Goal: Information Seeking & Learning: Learn about a topic

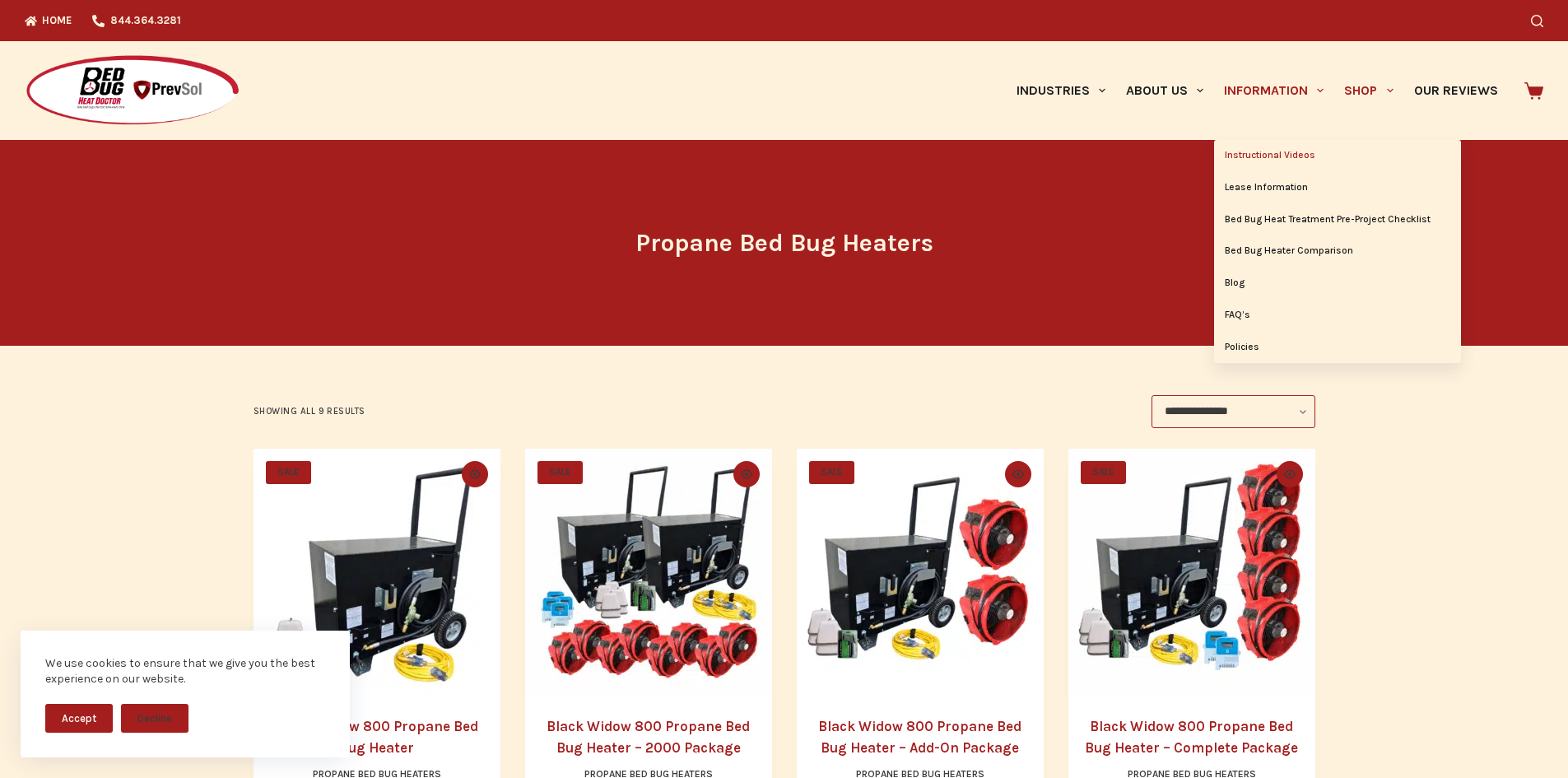
click at [1247, 148] on link "Instructional Videos" at bounding box center [1338, 155] width 247 height 31
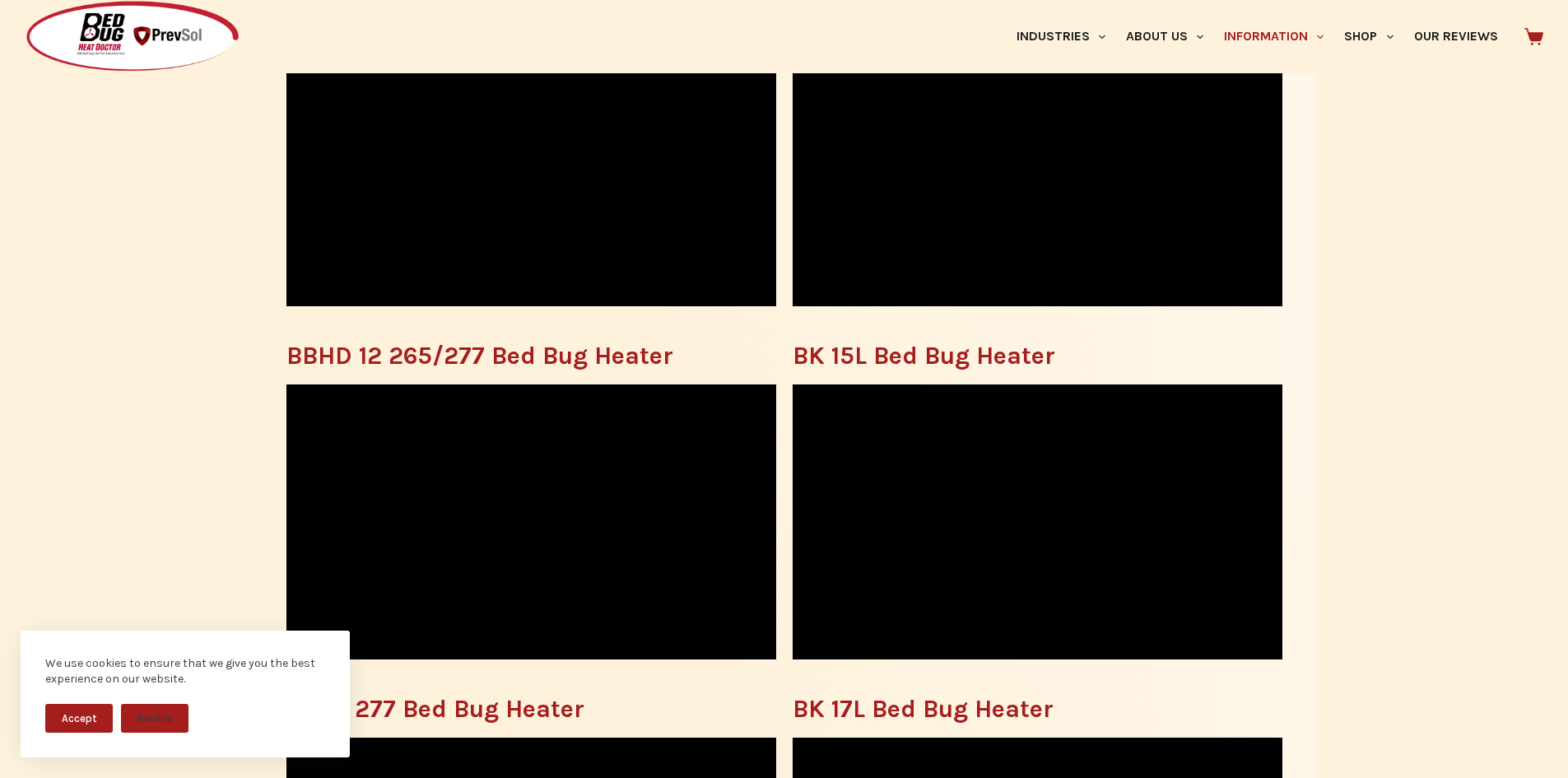
scroll to position [1235, 0]
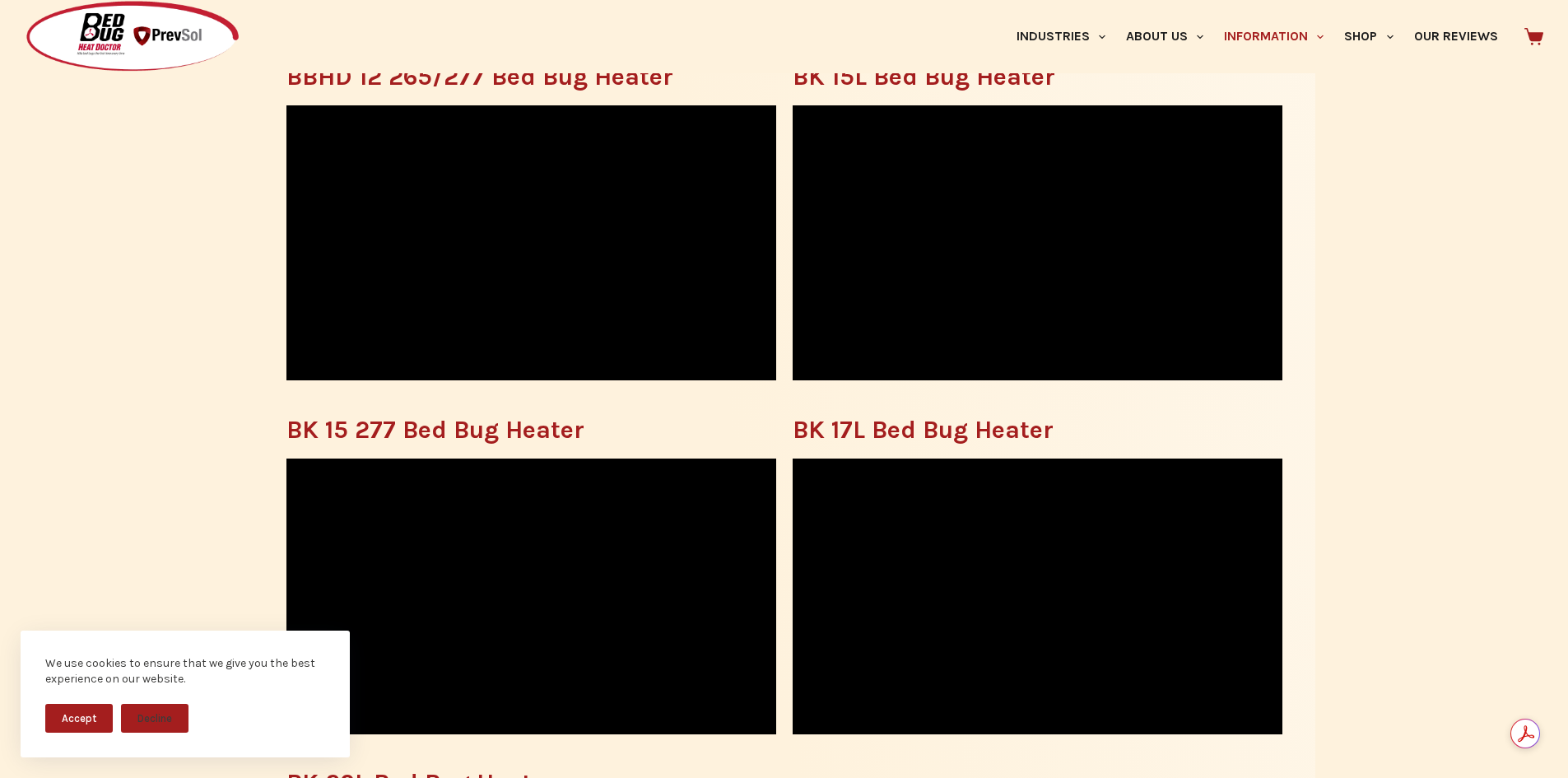
click at [92, 710] on button "Accept" at bounding box center [79, 717] width 68 height 29
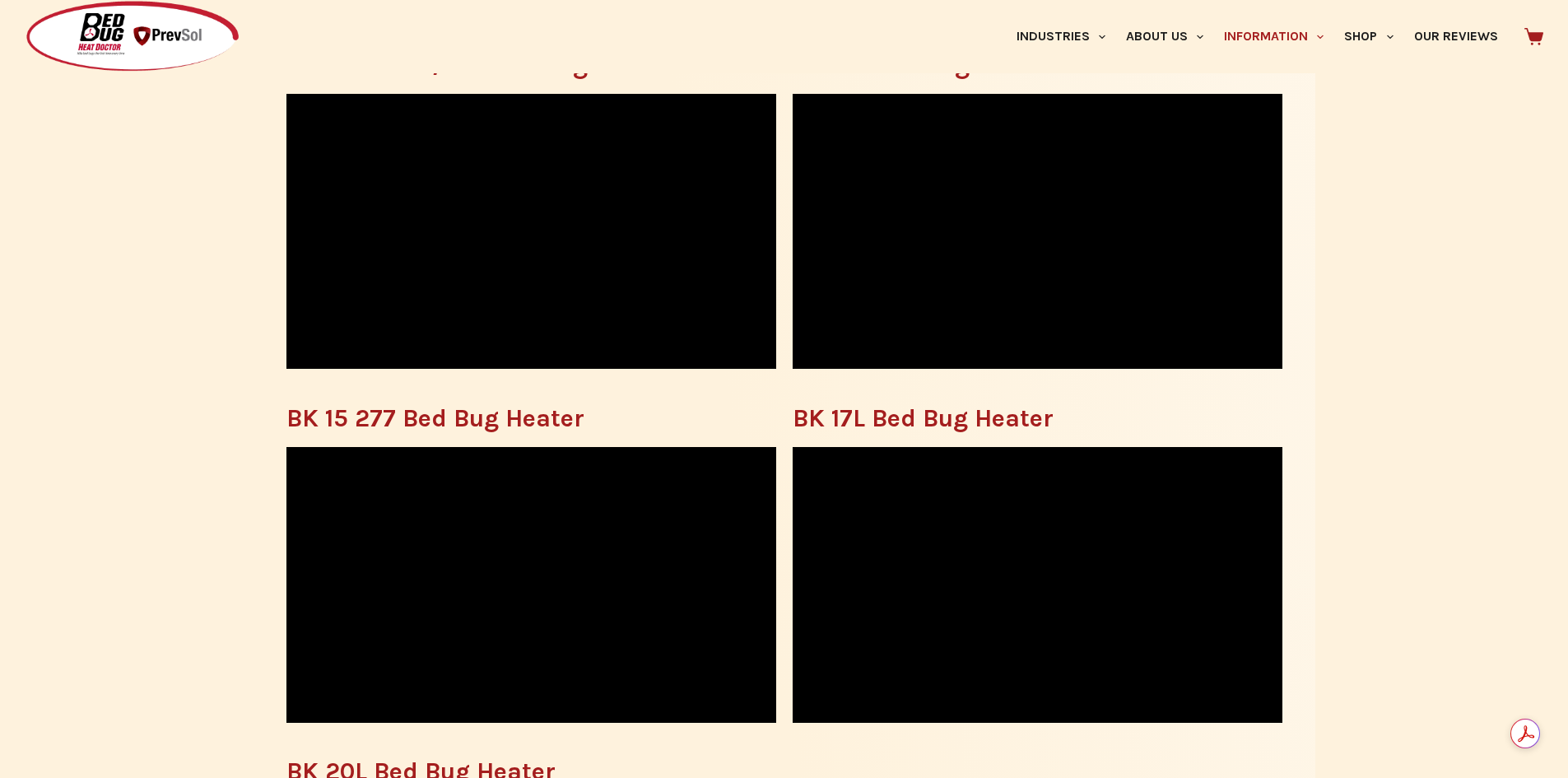
scroll to position [906, 0]
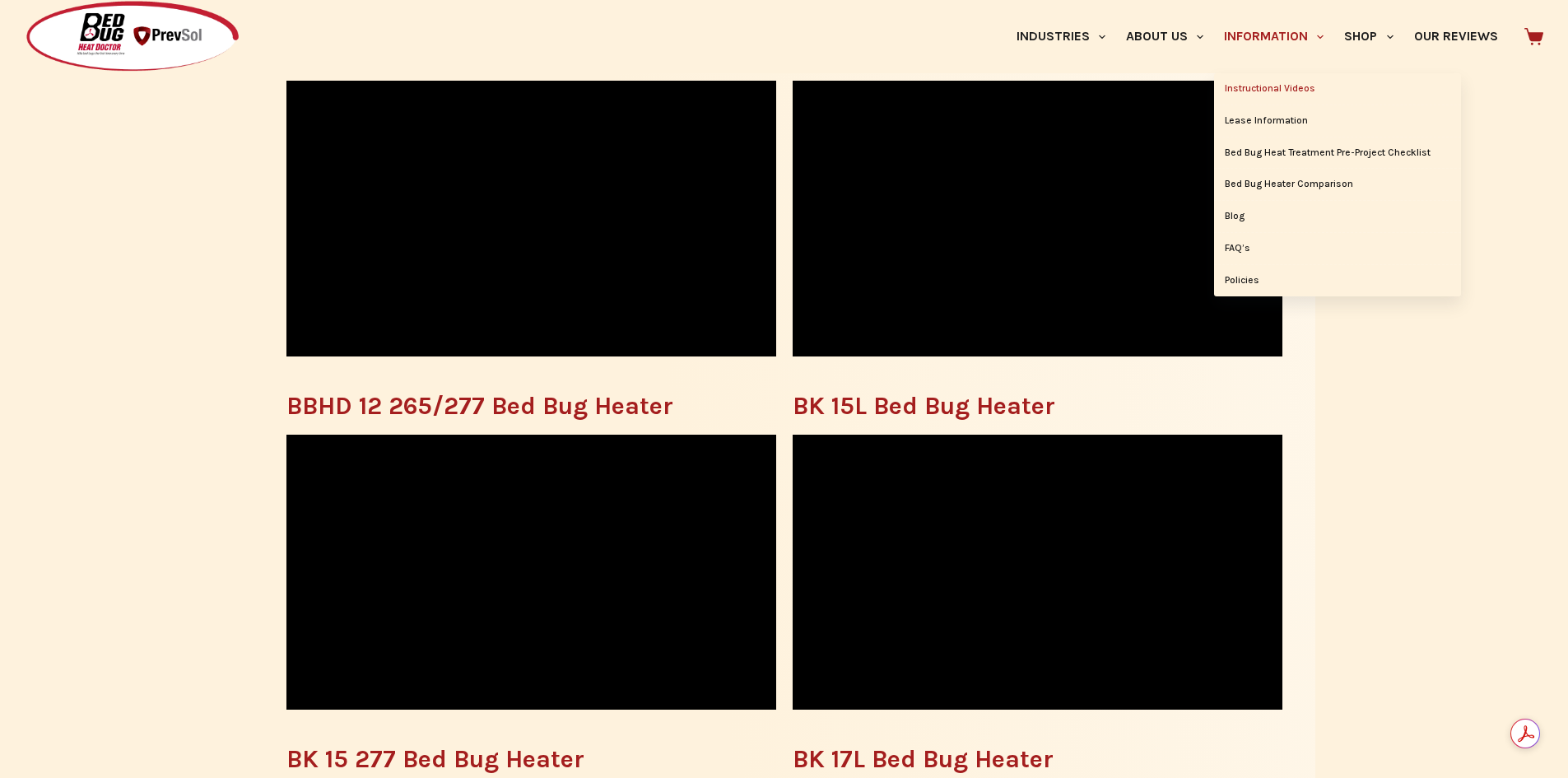
click at [1253, 82] on link "Instructional Videos" at bounding box center [1338, 89] width 247 height 31
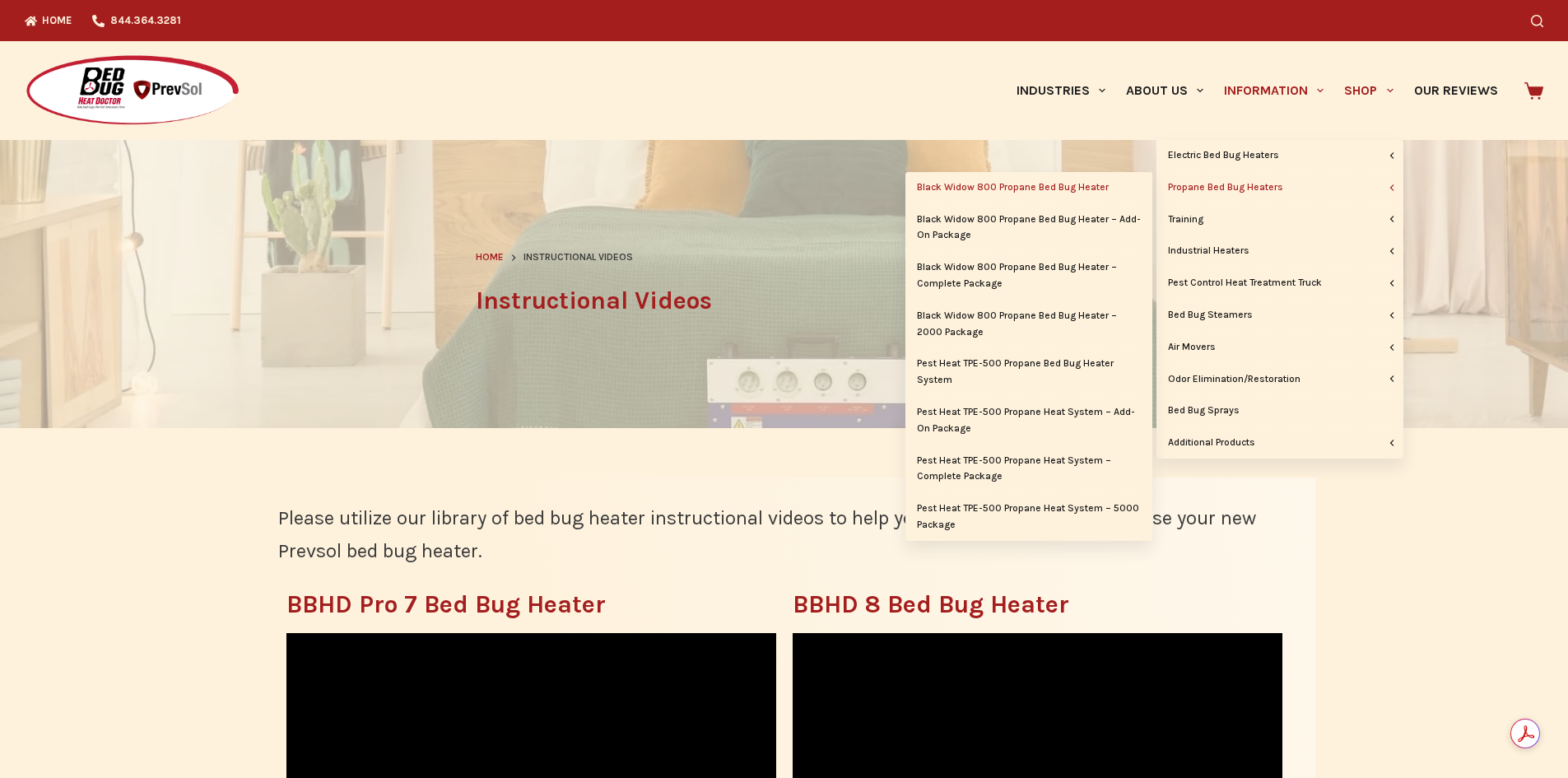
click at [1092, 192] on link "Black Widow 800 Propane Bed Bug Heater" at bounding box center [1029, 188] width 247 height 31
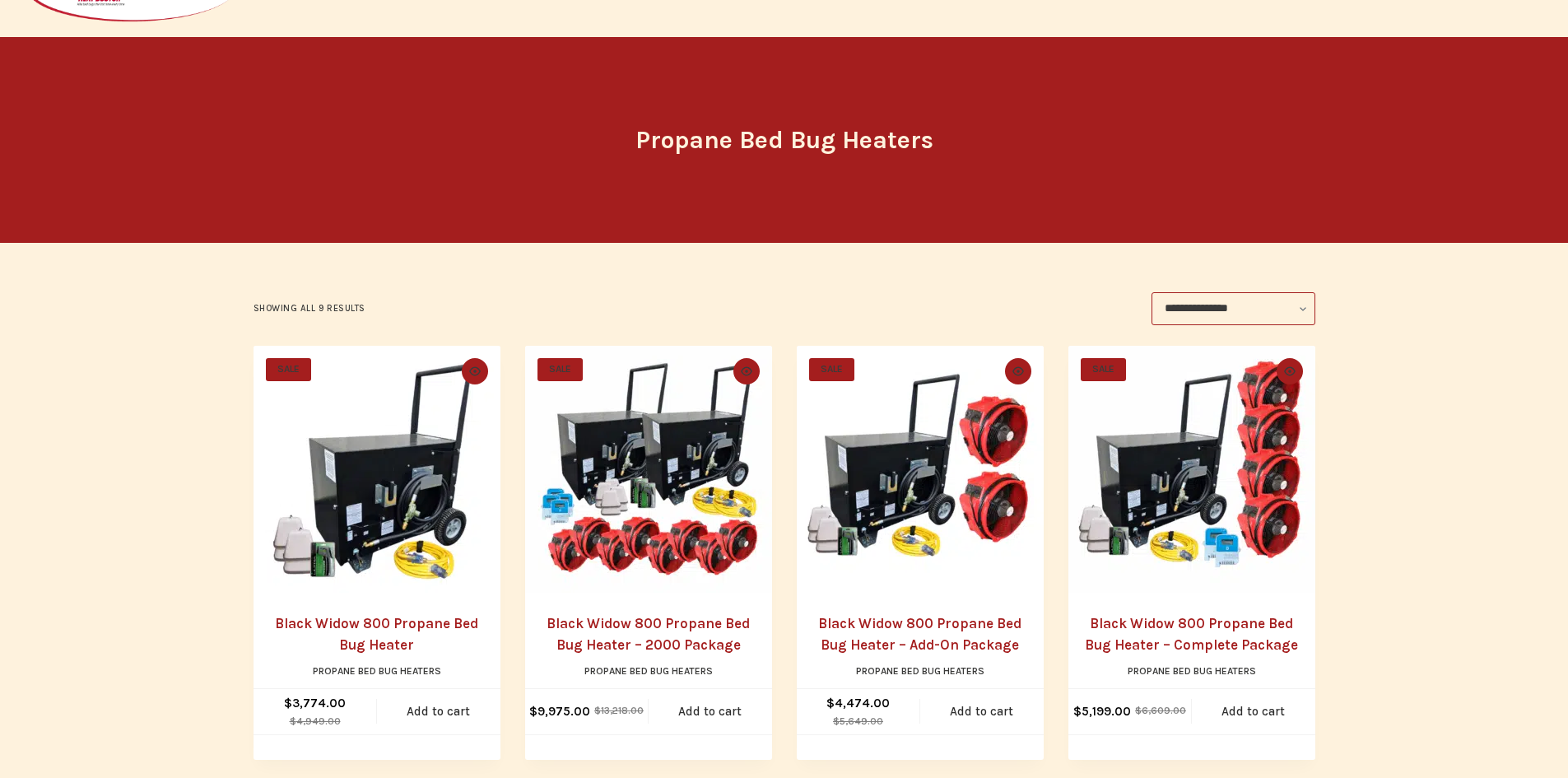
scroll to position [247, 0]
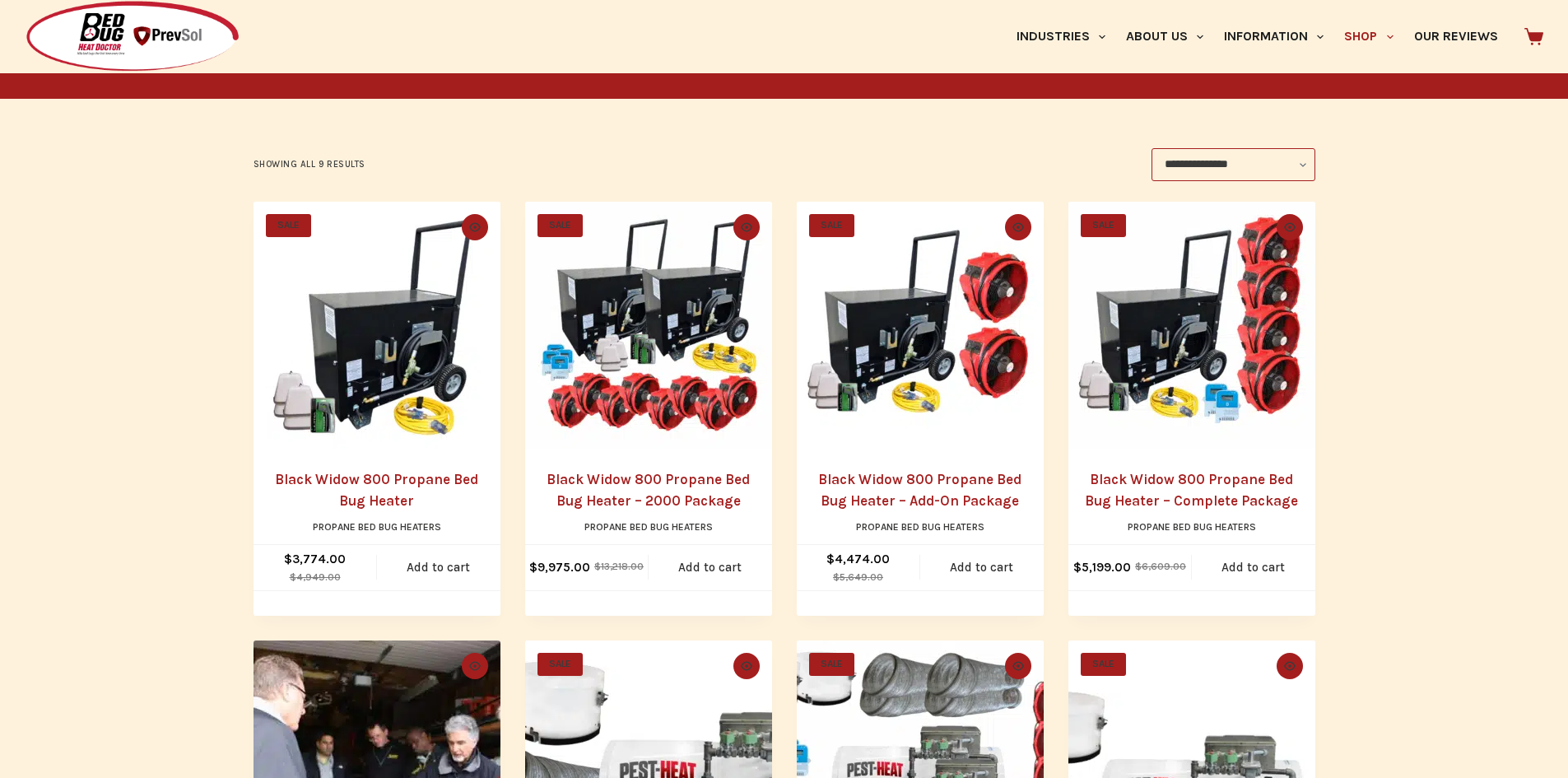
click at [361, 485] on link "Black Widow 800 Propane Bed Bug Heater" at bounding box center [377, 490] width 203 height 38
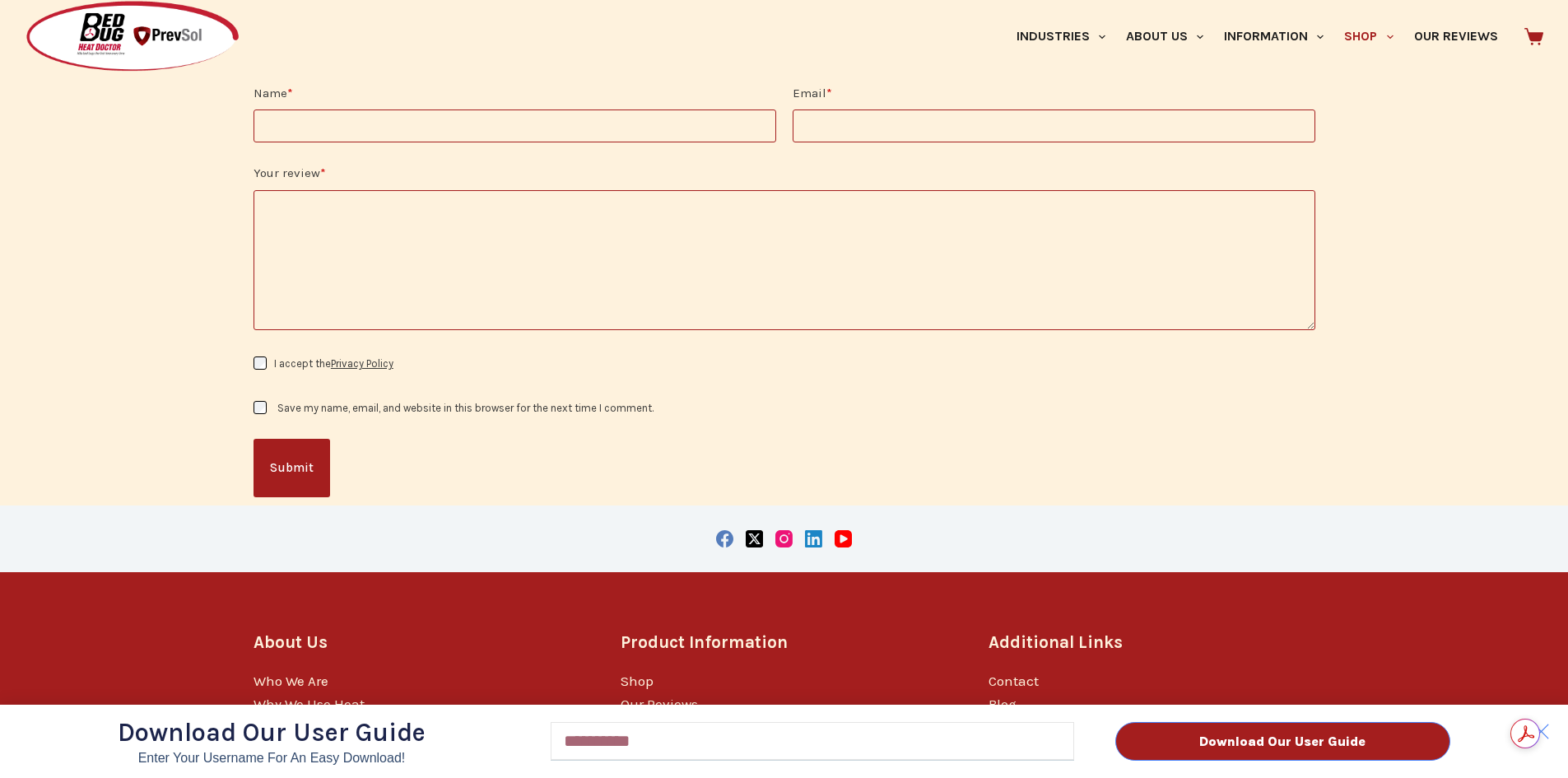
scroll to position [2387, 0]
